Goal: Check status: Check status

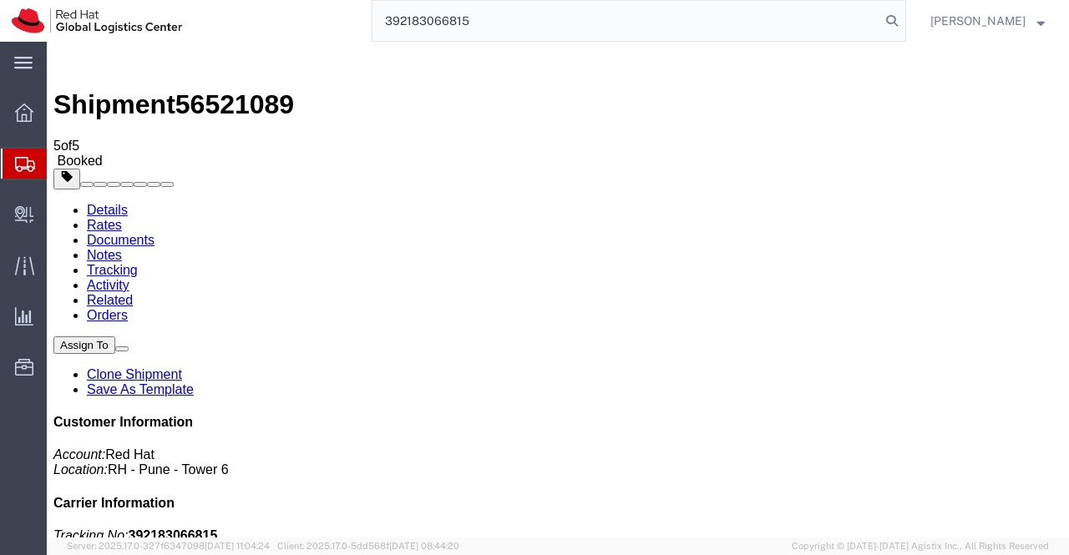
click at [95, 203] on link "Details" at bounding box center [107, 210] width 41 height 14
